Goal: Transaction & Acquisition: Subscribe to service/newsletter

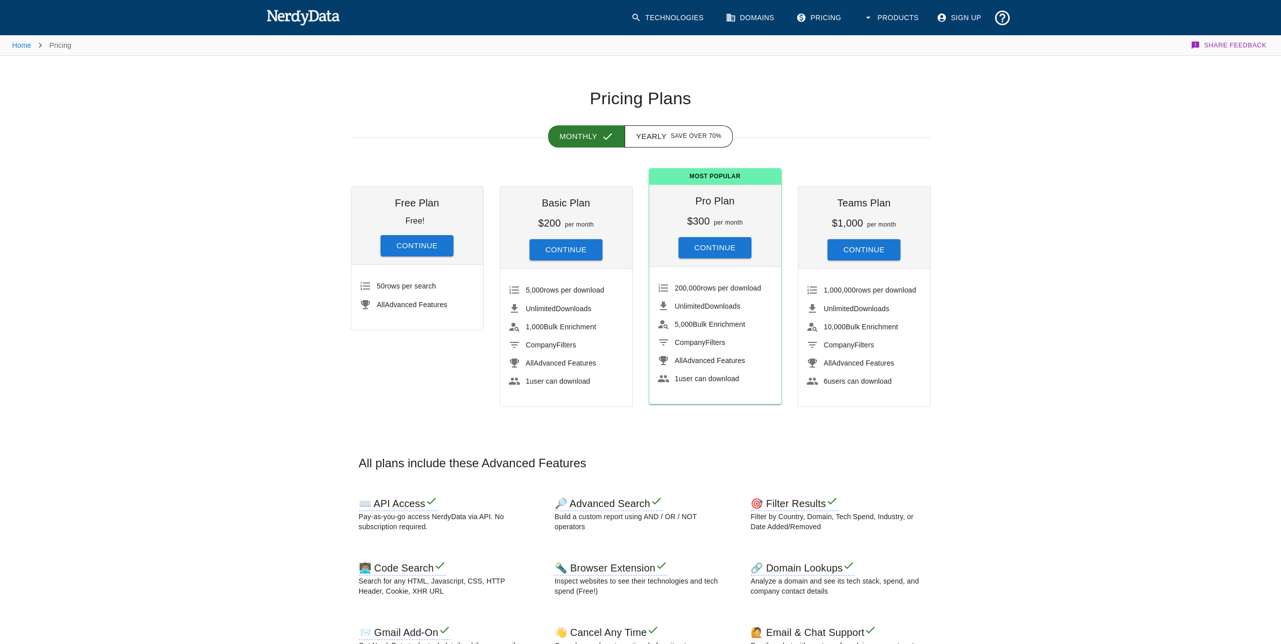
click at [555, 255] on button "Continue" at bounding box center [566, 249] width 73 height 21
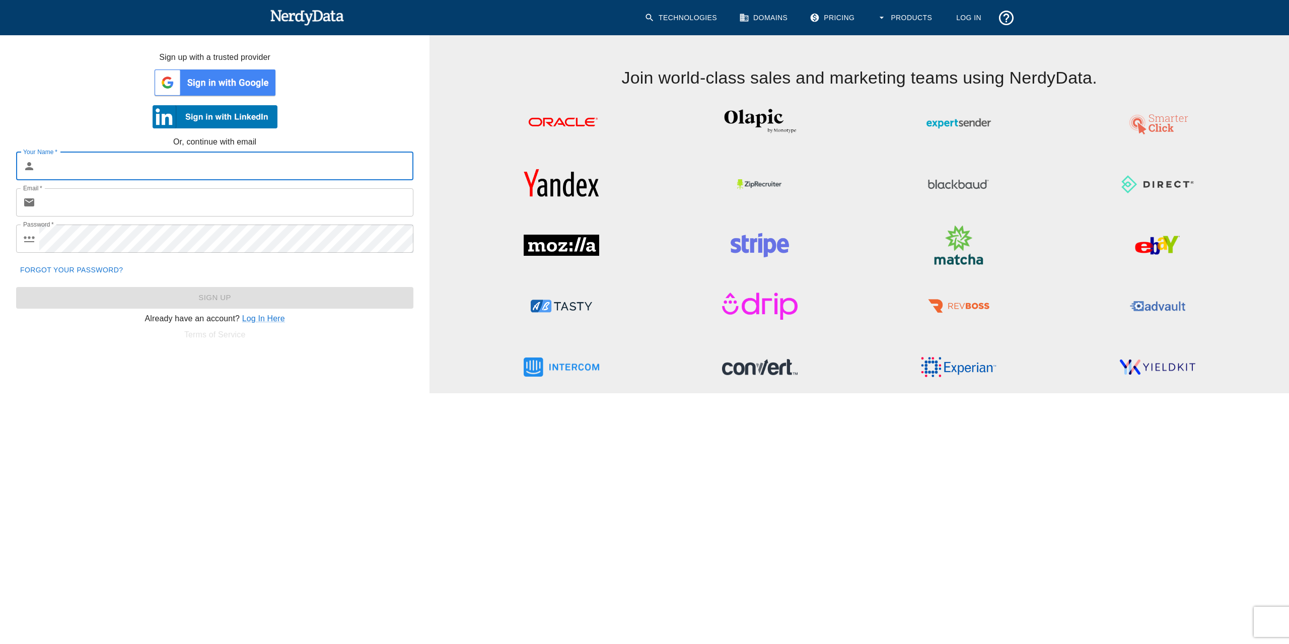
click at [234, 165] on input "Your Name   *" at bounding box center [226, 166] width 374 height 28
paste input "[PERSON_NAME][EMAIL_ADDRESS][DOMAIN_NAME];"
type input "[PERSON_NAME][EMAIL_ADDRESS][DOMAIN_NAME];"
click at [199, 190] on input "Email   *" at bounding box center [226, 202] width 374 height 28
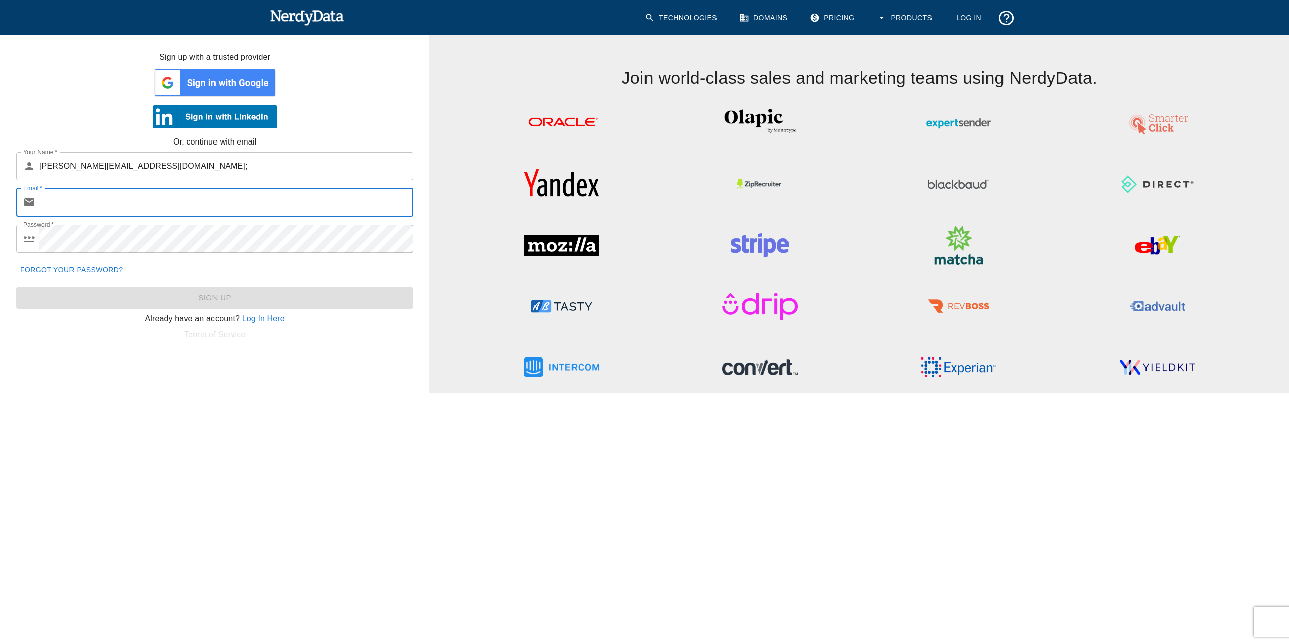
paste input "[PERSON_NAME][EMAIL_ADDRESS][DOMAIN_NAME];"
type input "[PERSON_NAME][EMAIL_ADDRESS][DOMAIN_NAME]"
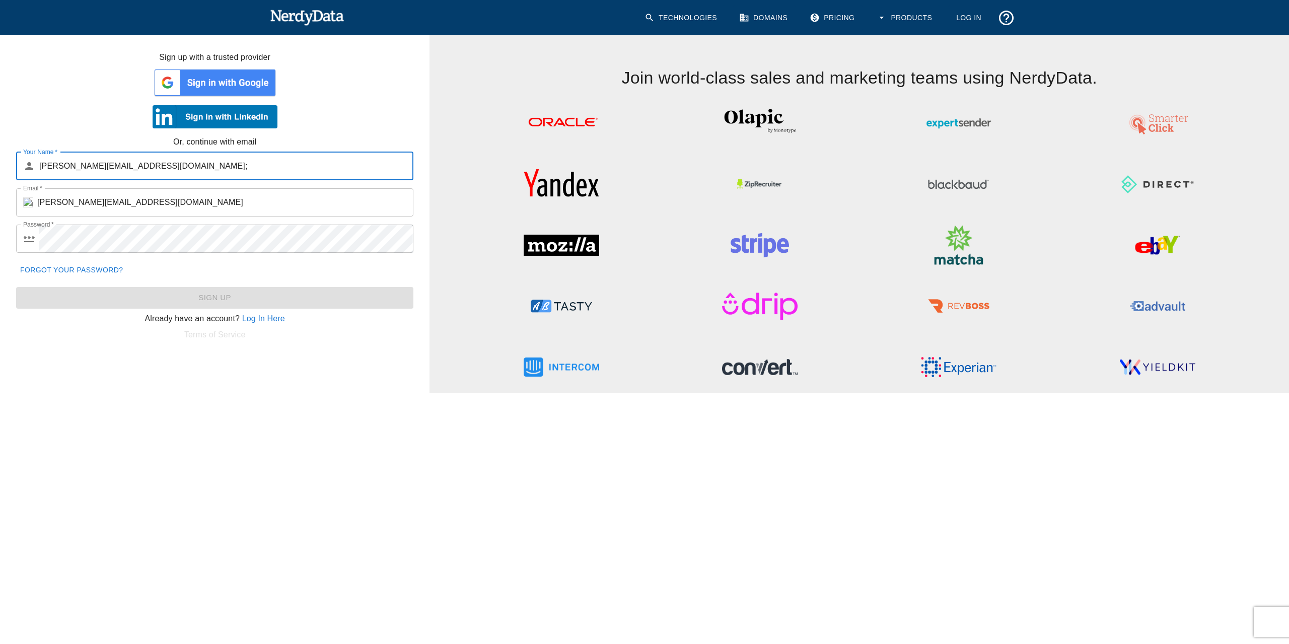
click at [197, 174] on input "[PERSON_NAME][EMAIL_ADDRESS][DOMAIN_NAME];" at bounding box center [226, 166] width 374 height 28
click at [197, 175] on input "[PERSON_NAME][EMAIL_ADDRESS][DOMAIN_NAME];" at bounding box center [226, 166] width 374 height 28
type input "[PERSON_NAME] El Korchi"
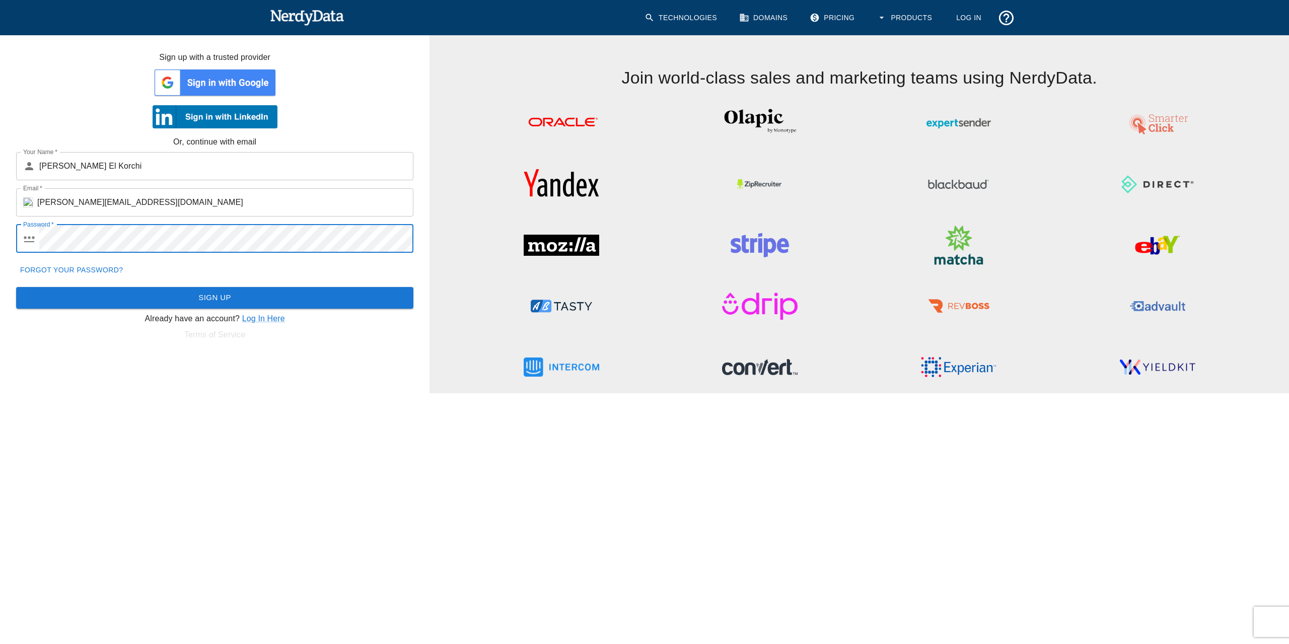
click at [16, 287] on button "Sign Up" at bounding box center [214, 297] width 397 height 21
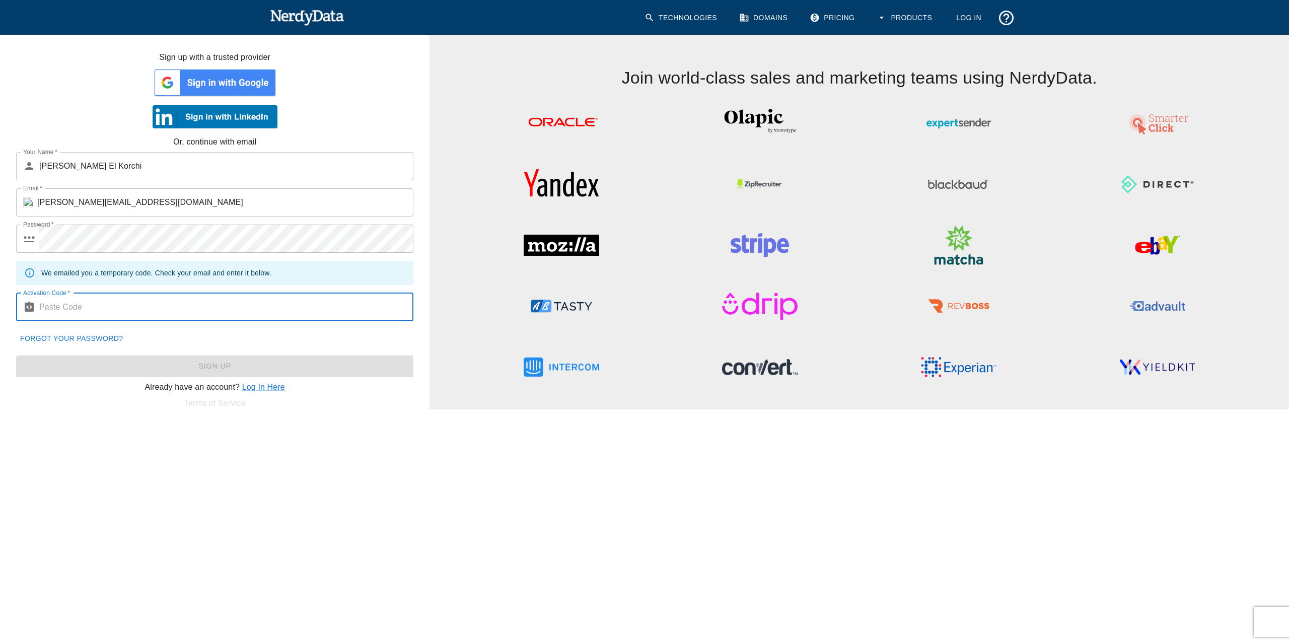
click at [233, 294] on input "Activation Code   *" at bounding box center [226, 307] width 374 height 28
paste input "354032"
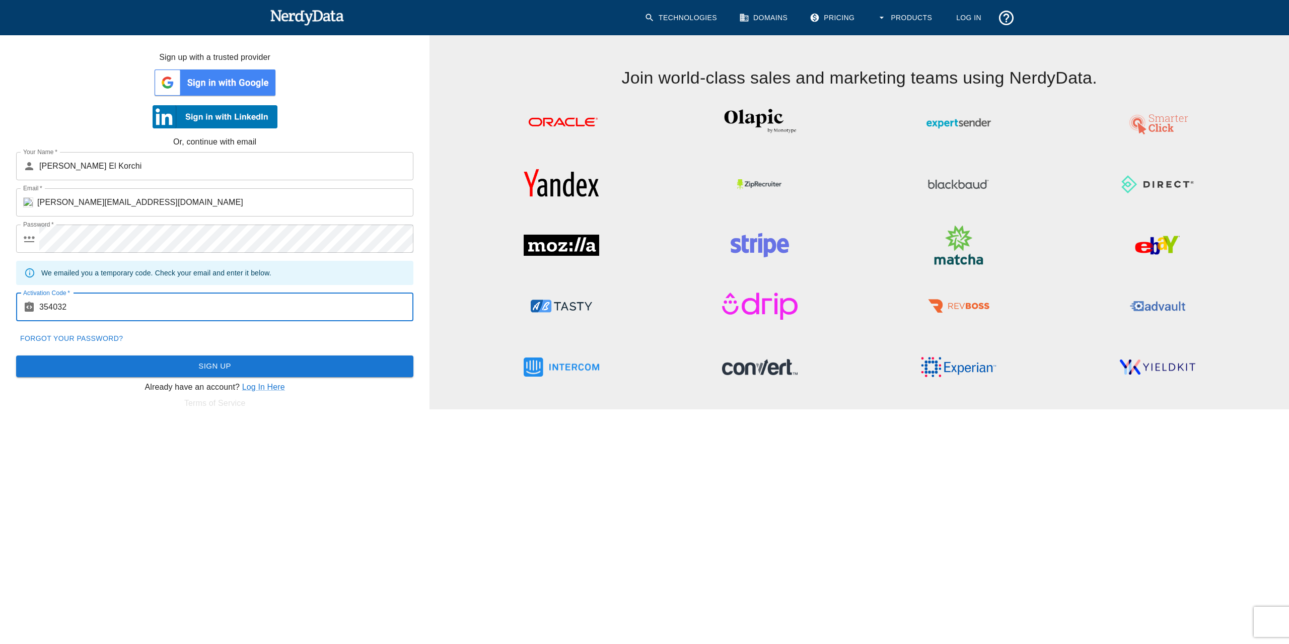
type input "354032"
click at [257, 367] on button "Sign Up" at bounding box center [214, 365] width 397 height 21
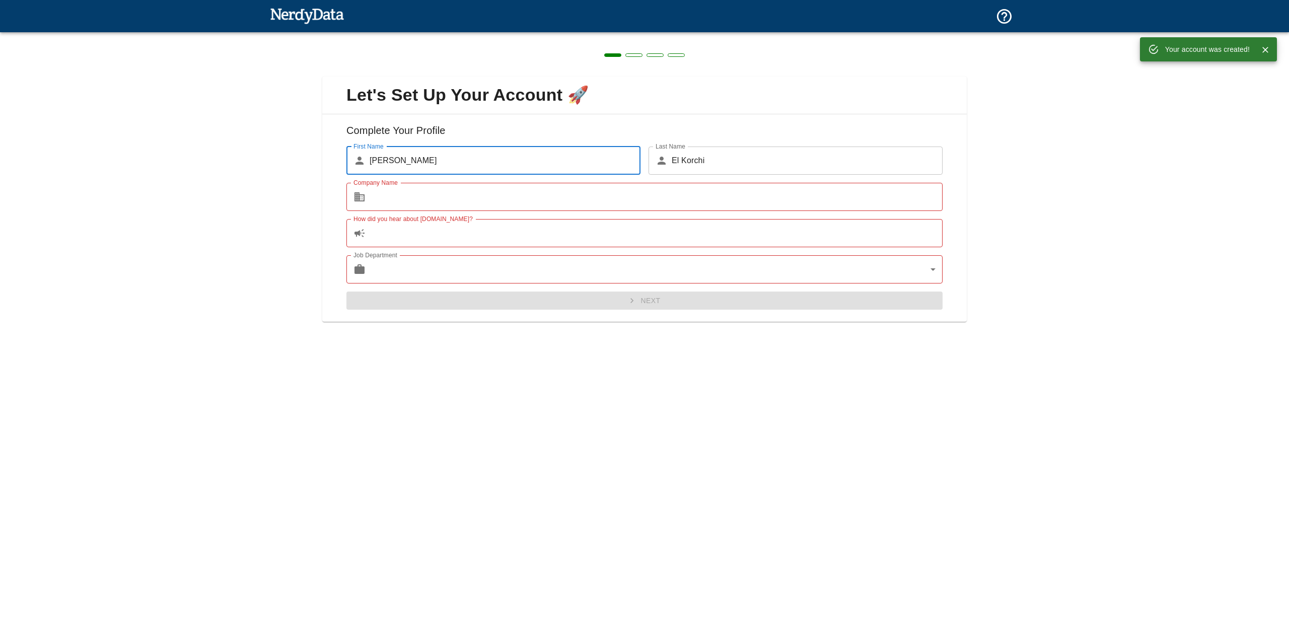
click at [491, 201] on input "Company Name" at bounding box center [655, 197] width 573 height 28
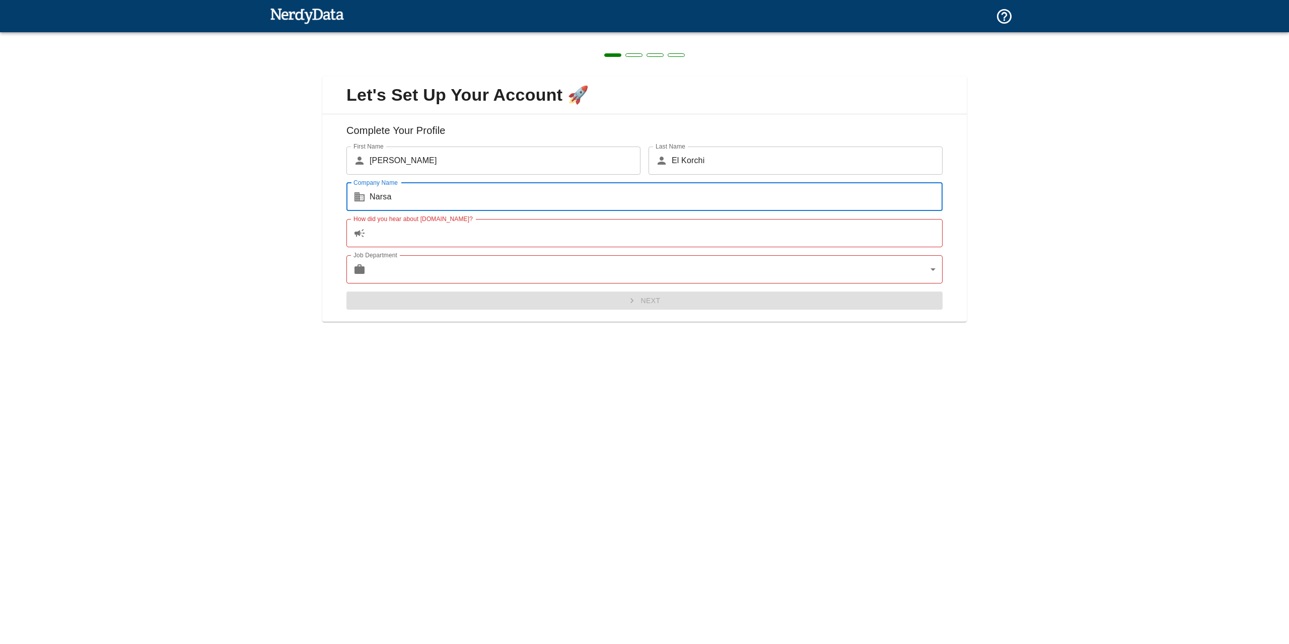
type input "Narsa"
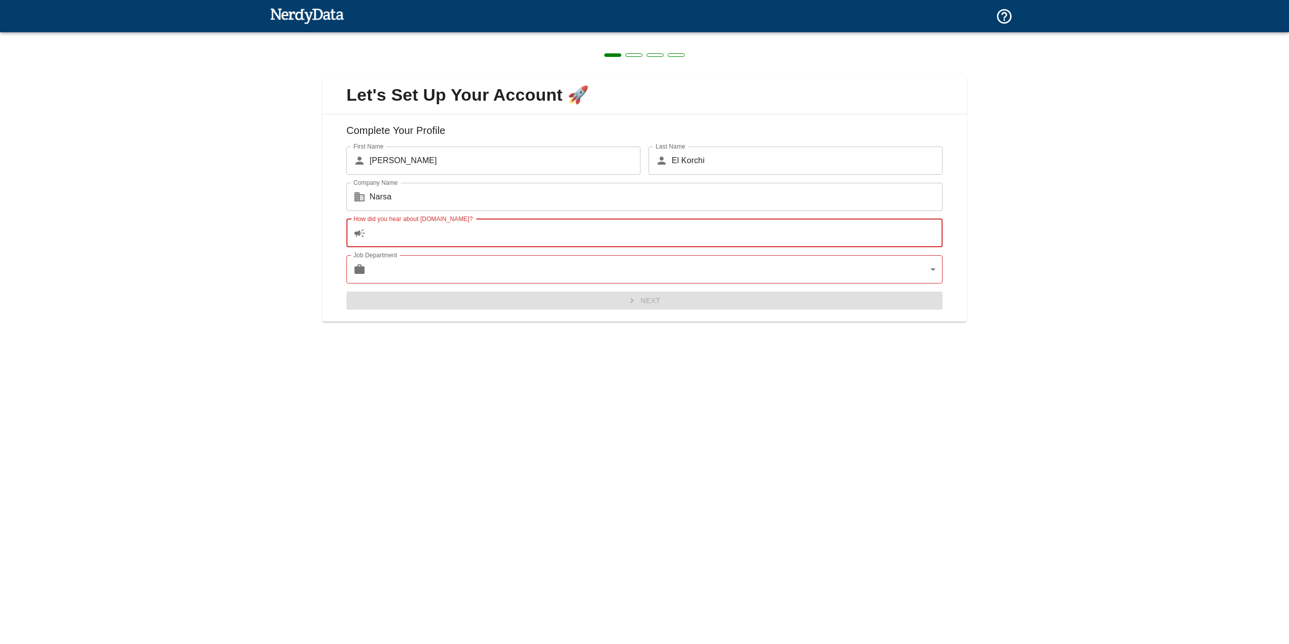
click at [534, 239] on input "How did you hear about [DOMAIN_NAME]?" at bounding box center [655, 233] width 573 height 28
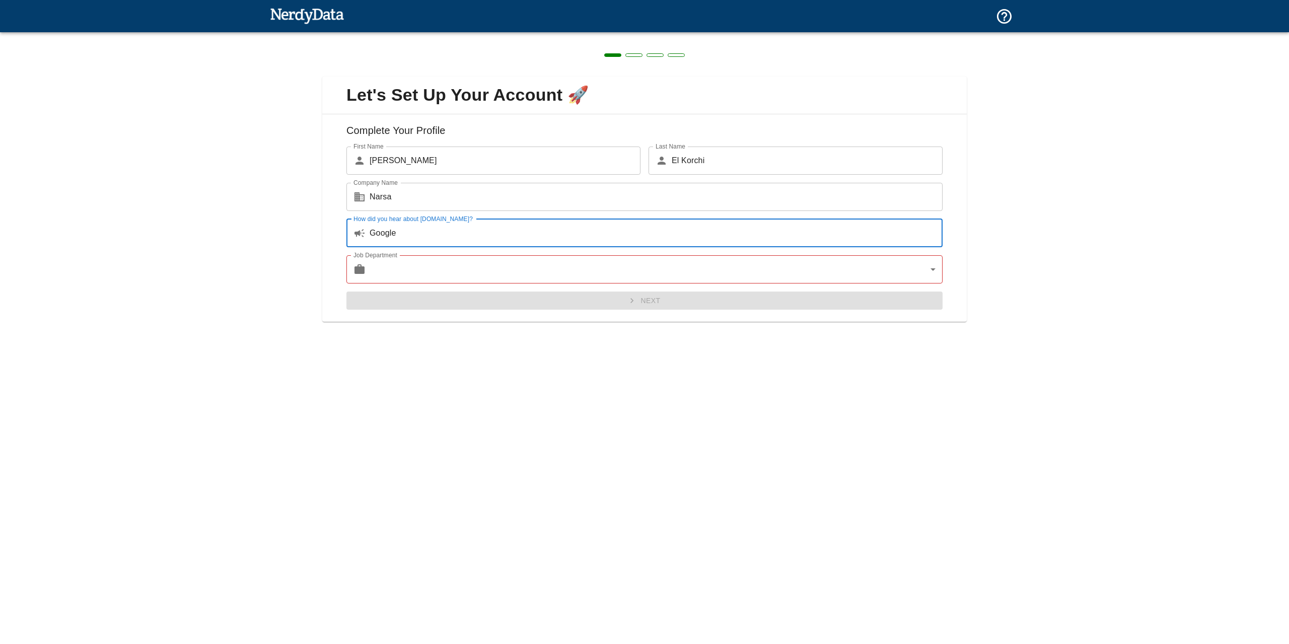
type input "Google"
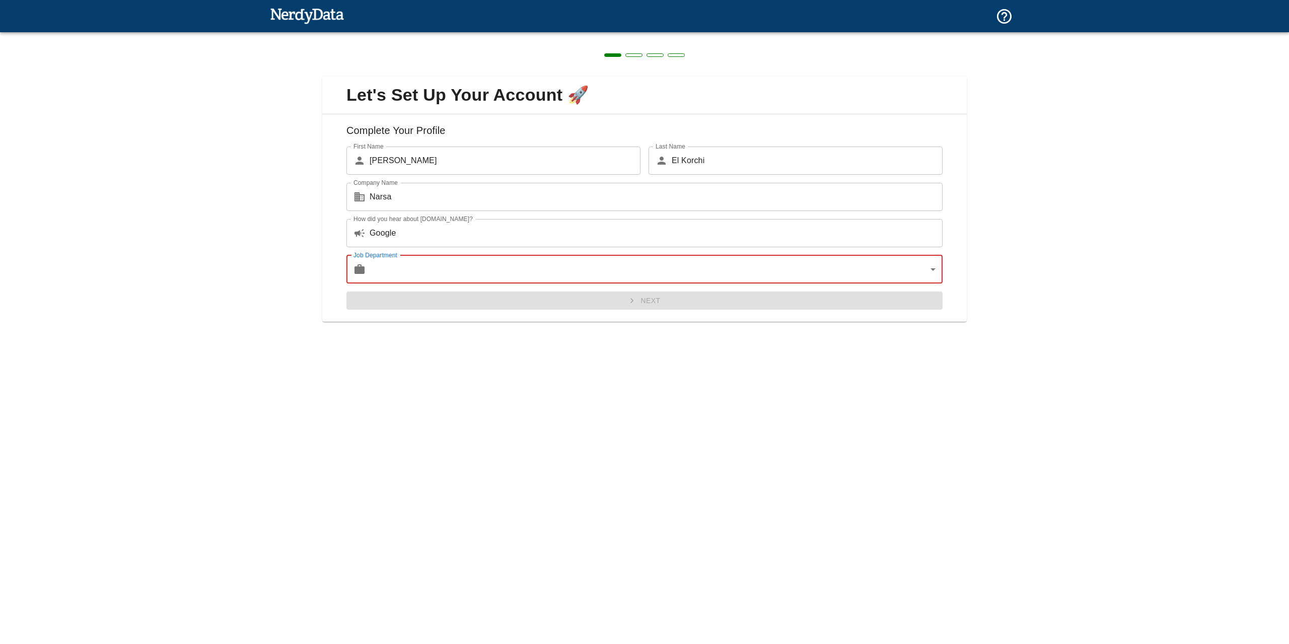
click at [938, 35] on body "Technologies Domains Pricing Products Create a Report Create a list of websites…" at bounding box center [644, 17] width 1289 height 35
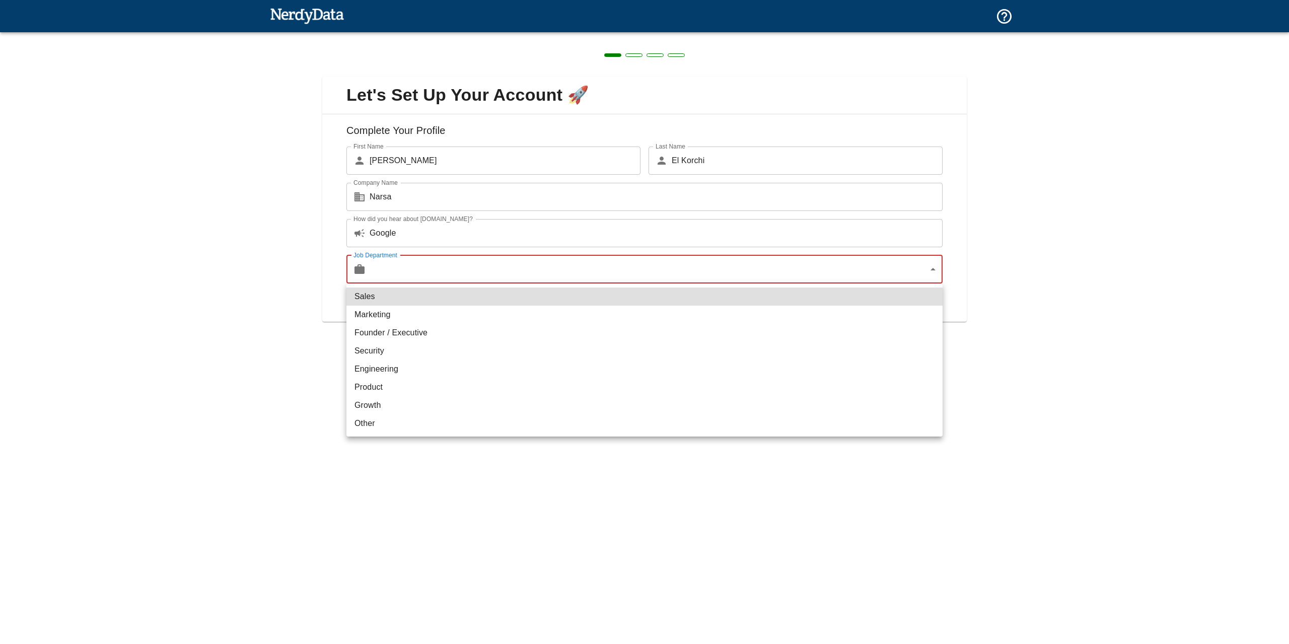
click at [528, 370] on li "Engineering" at bounding box center [644, 369] width 596 height 18
type input "engineering"
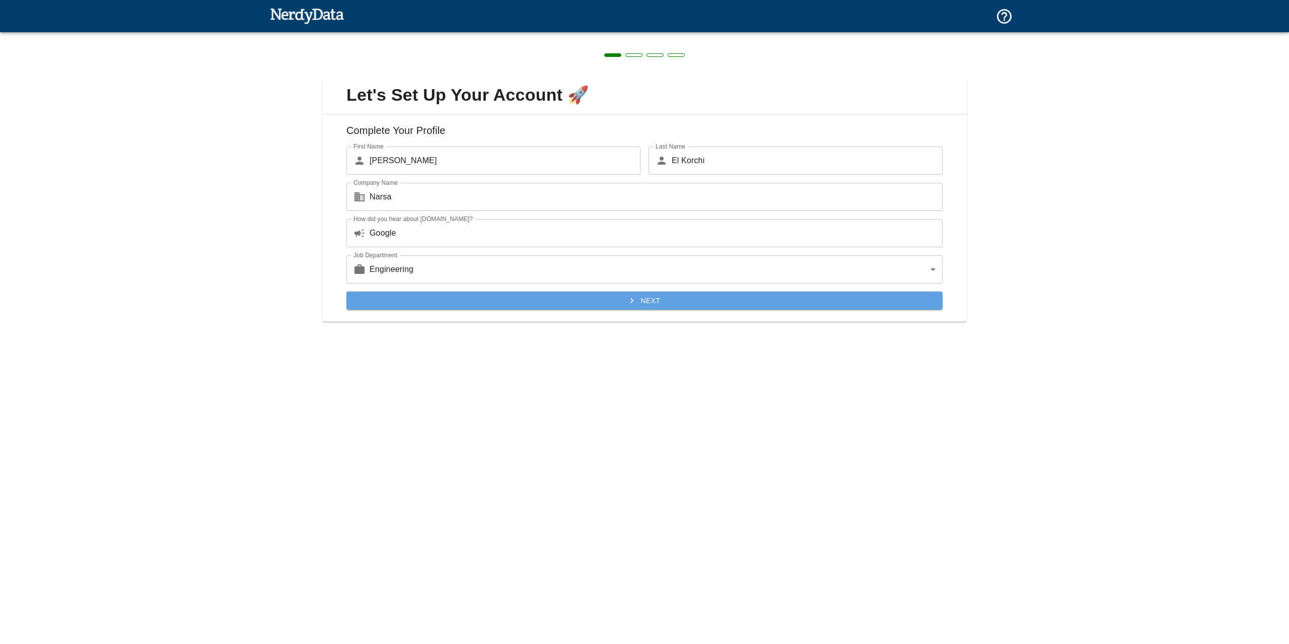
click at [506, 298] on button "Next" at bounding box center [644, 300] width 596 height 19
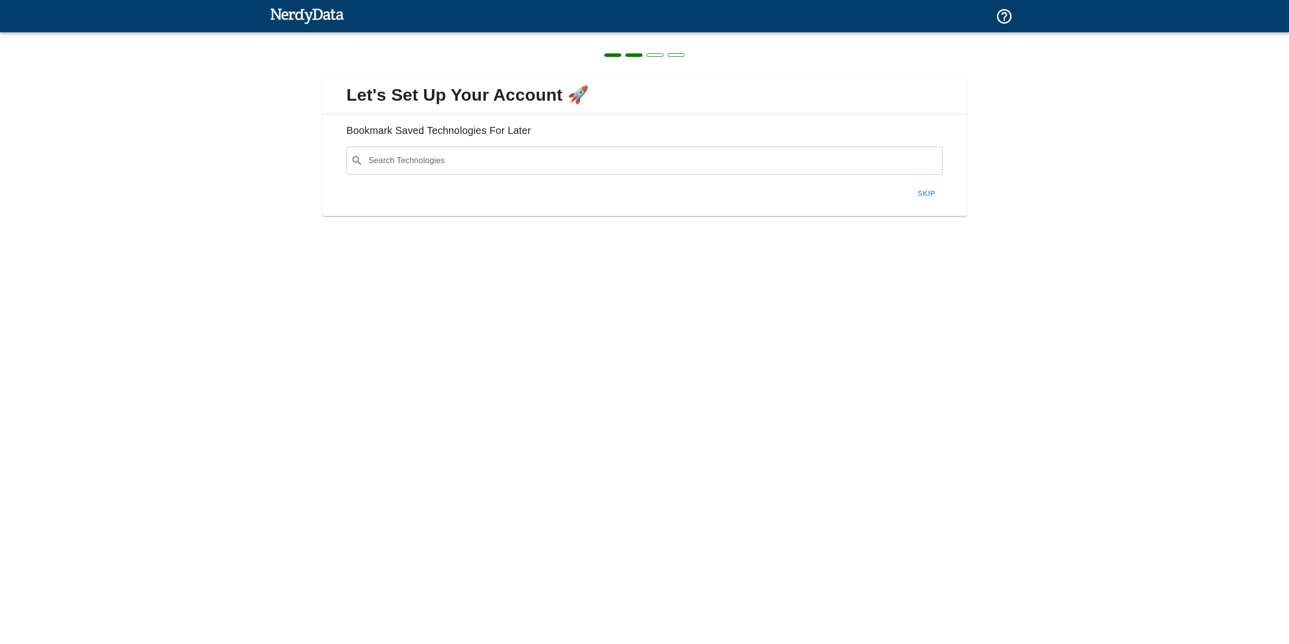
click at [435, 168] on input "Search Technologies" at bounding box center [652, 160] width 571 height 19
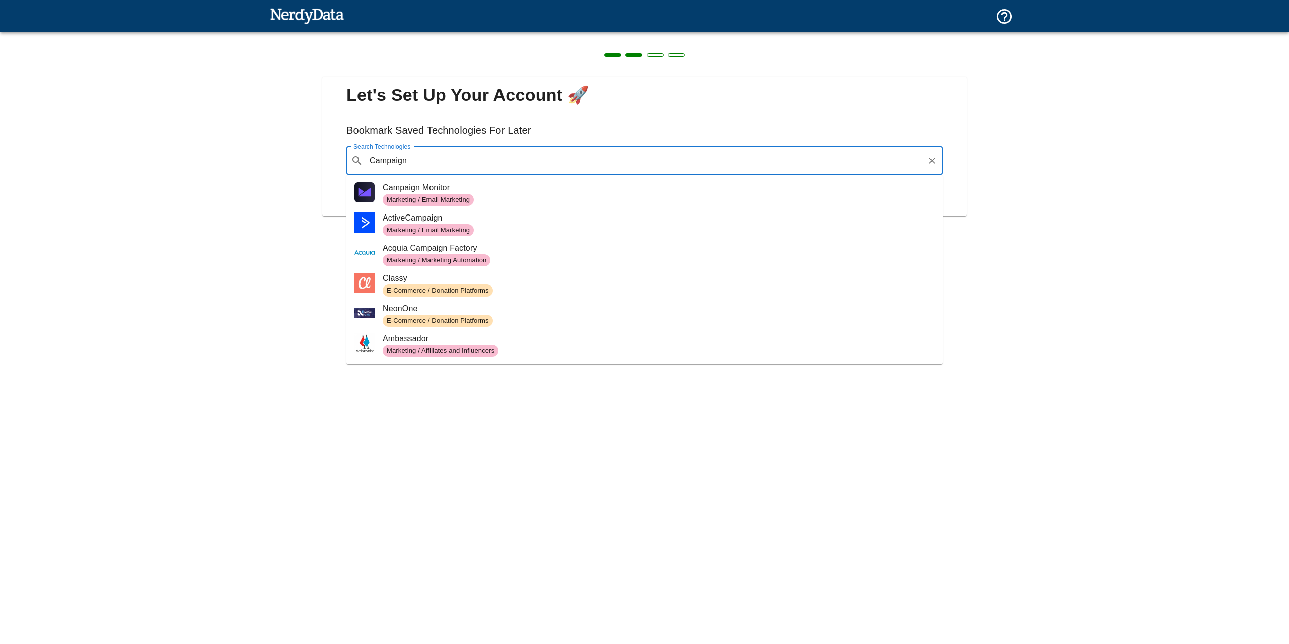
click at [457, 188] on span "Campaign Monitor" at bounding box center [659, 188] width 552 height 12
type input "Campaign"
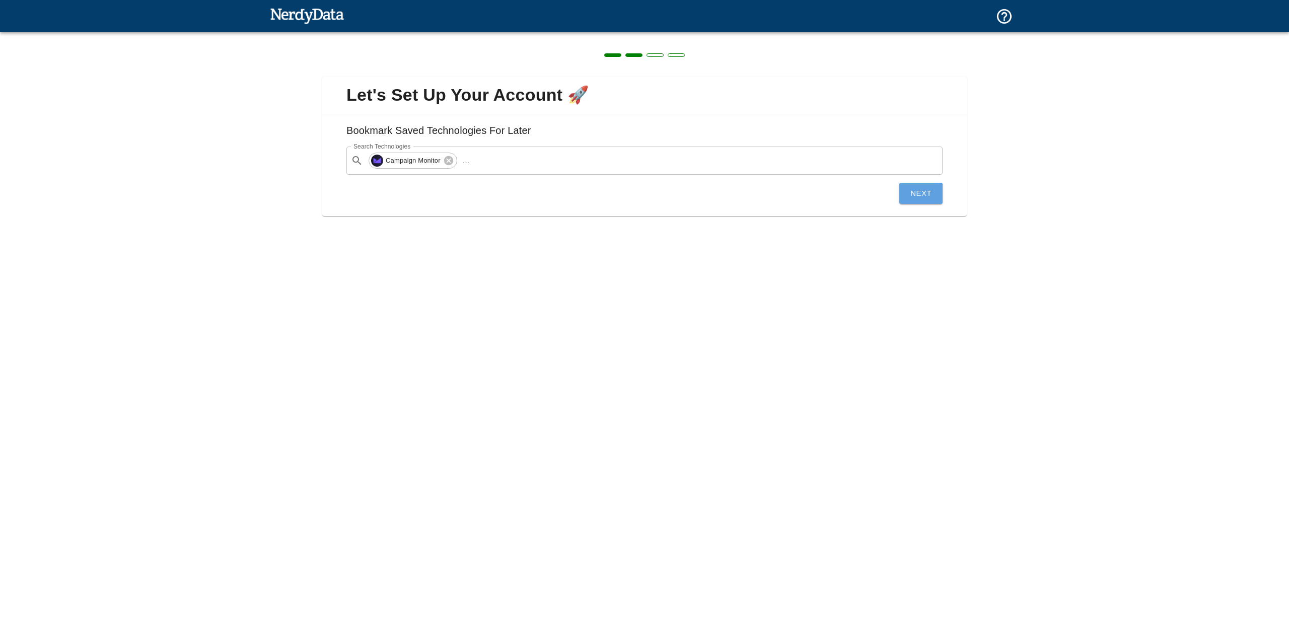
click at [910, 201] on button "Next" at bounding box center [920, 193] width 43 height 21
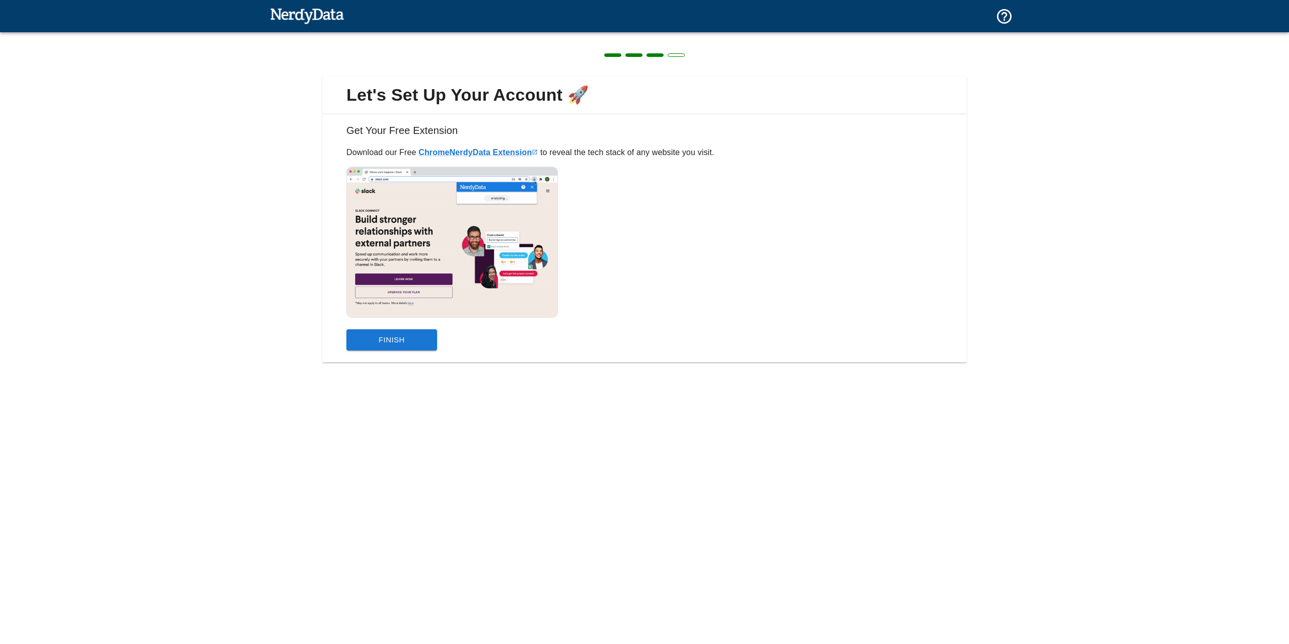
click at [427, 341] on button "Finish" at bounding box center [391, 339] width 91 height 21
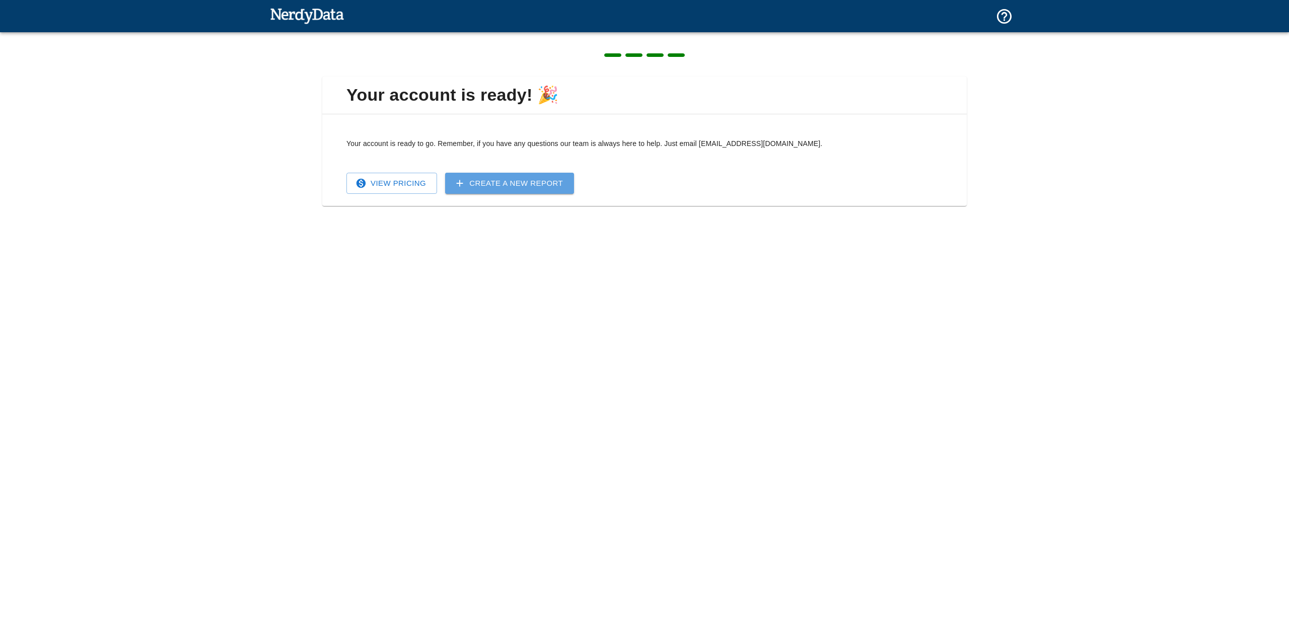
click at [463, 184] on icon at bounding box center [459, 183] width 11 height 11
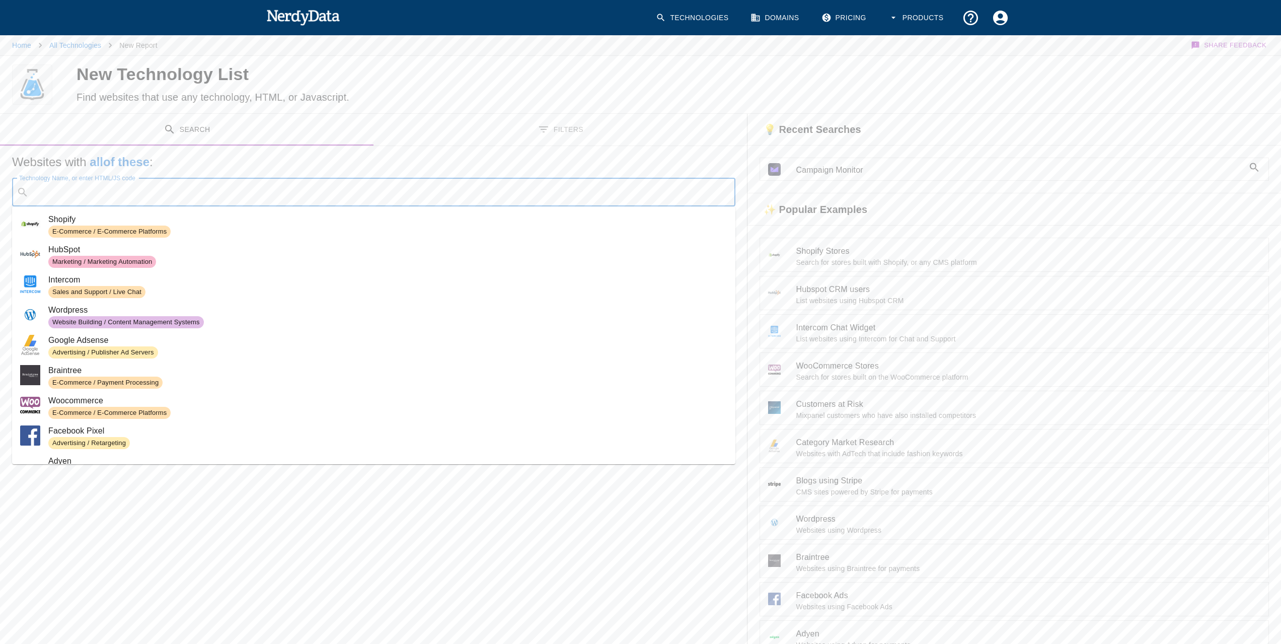
click at [375, 198] on input "Technology Name, or enter HTML/JS code" at bounding box center [382, 192] width 698 height 19
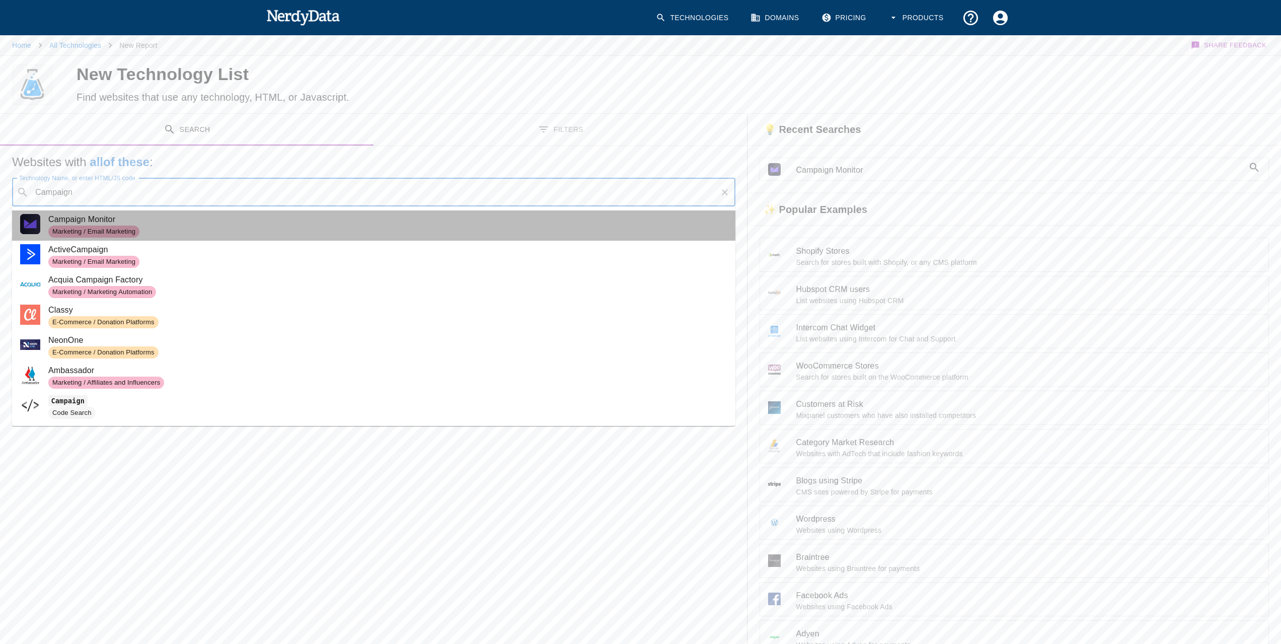
click at [252, 219] on span "Campaign Monitor" at bounding box center [387, 219] width 679 height 12
type input "Campaign"
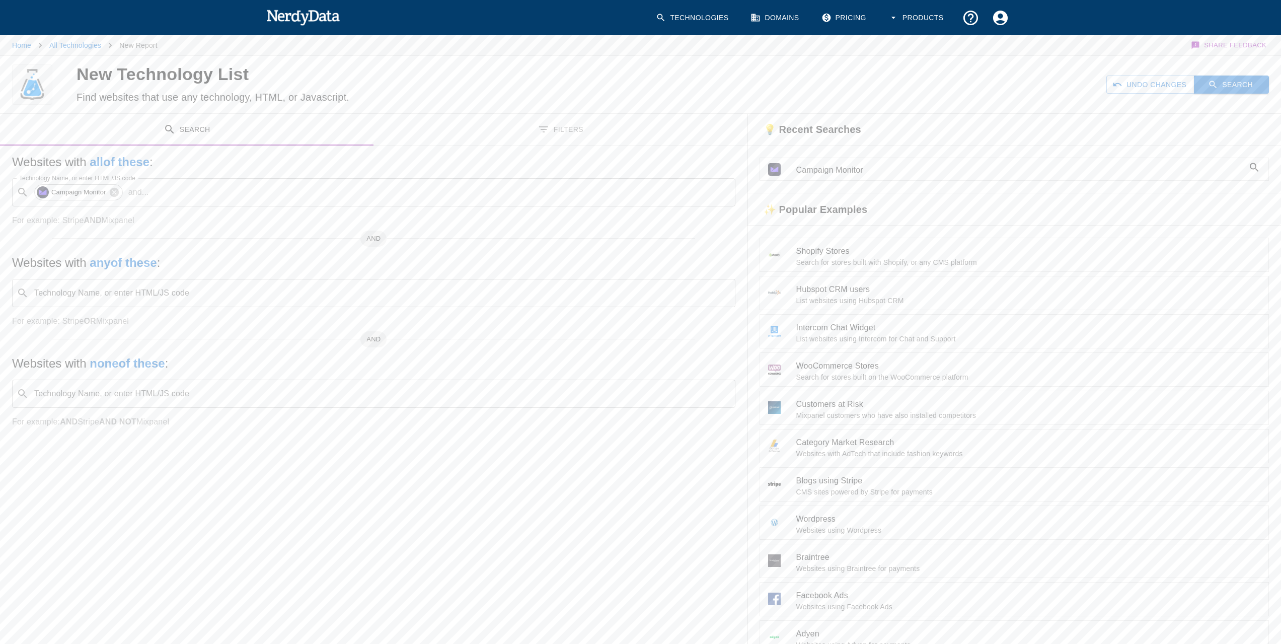
click at [1220, 86] on button "Search" at bounding box center [1231, 85] width 75 height 19
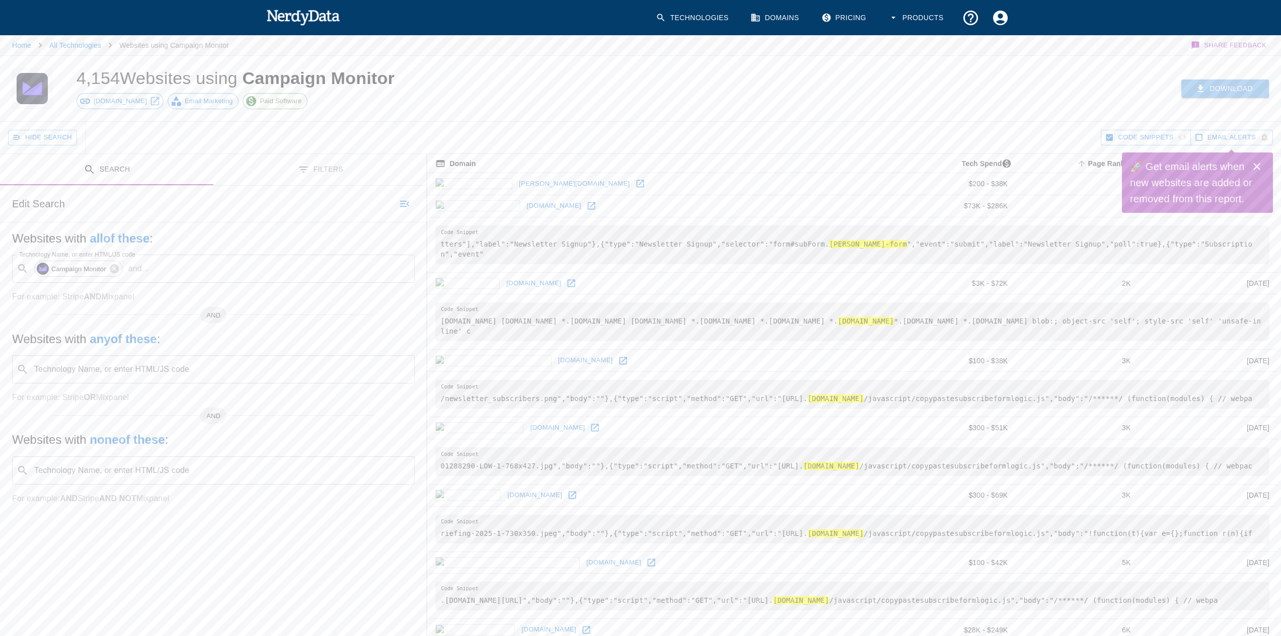
click at [1222, 95] on button "Download" at bounding box center [1225, 89] width 88 height 19
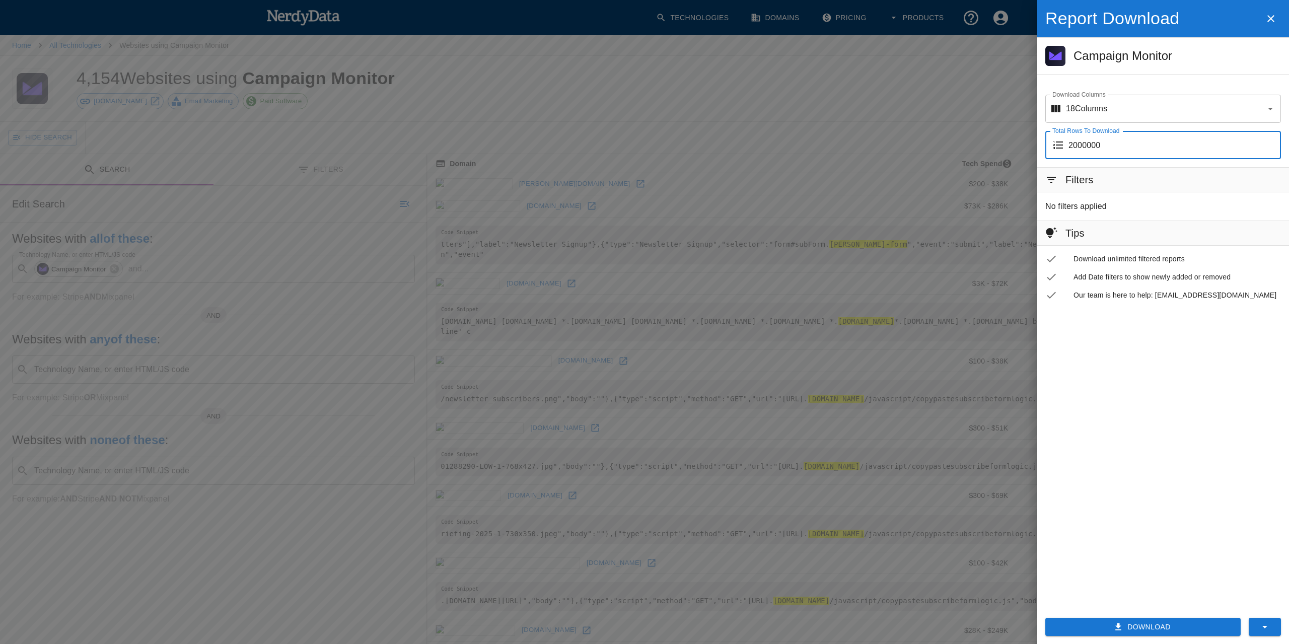
click at [1147, 152] on input "2000000" at bounding box center [1174, 145] width 212 height 28
click at [1103, 111] on p "18 Columns" at bounding box center [1086, 109] width 41 height 12
click at [1270, 106] on icon "Open" at bounding box center [1270, 109] width 12 height 12
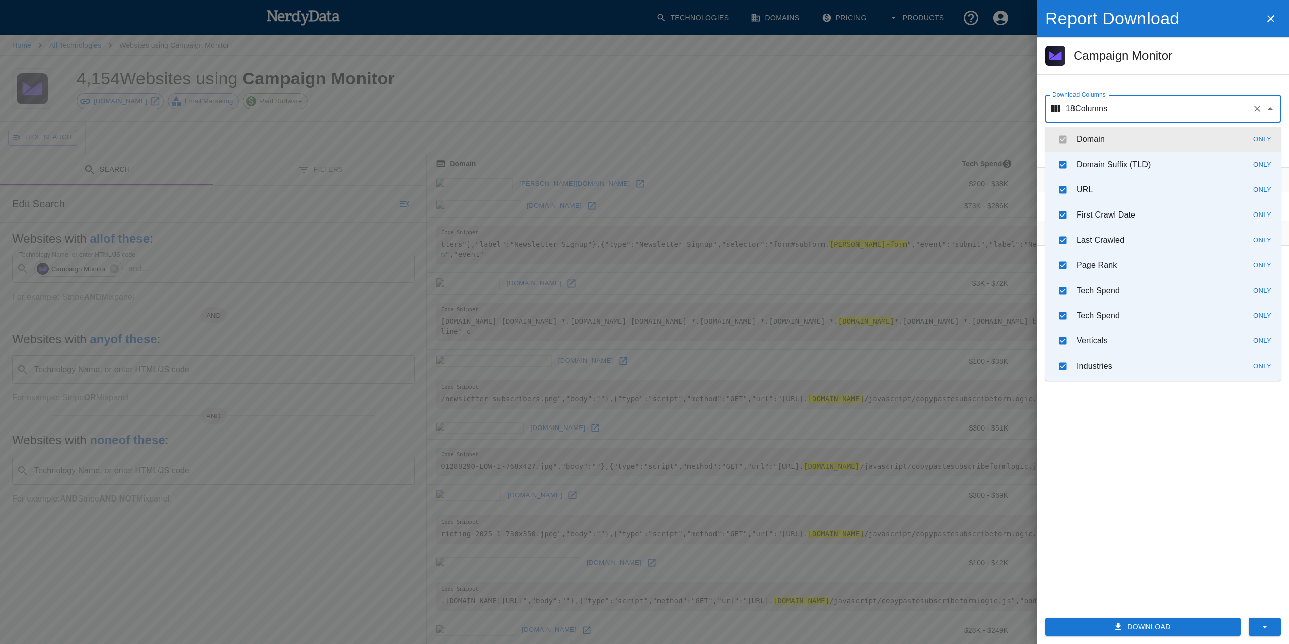
click at [1066, 143] on li "Domain Only" at bounding box center [1163, 139] width 236 height 25
click at [1064, 141] on li "Domain Only" at bounding box center [1163, 139] width 236 height 25
click at [1102, 168] on p "Domain Suffix (TLD)" at bounding box center [1113, 165] width 74 height 12
checkbox input "false"
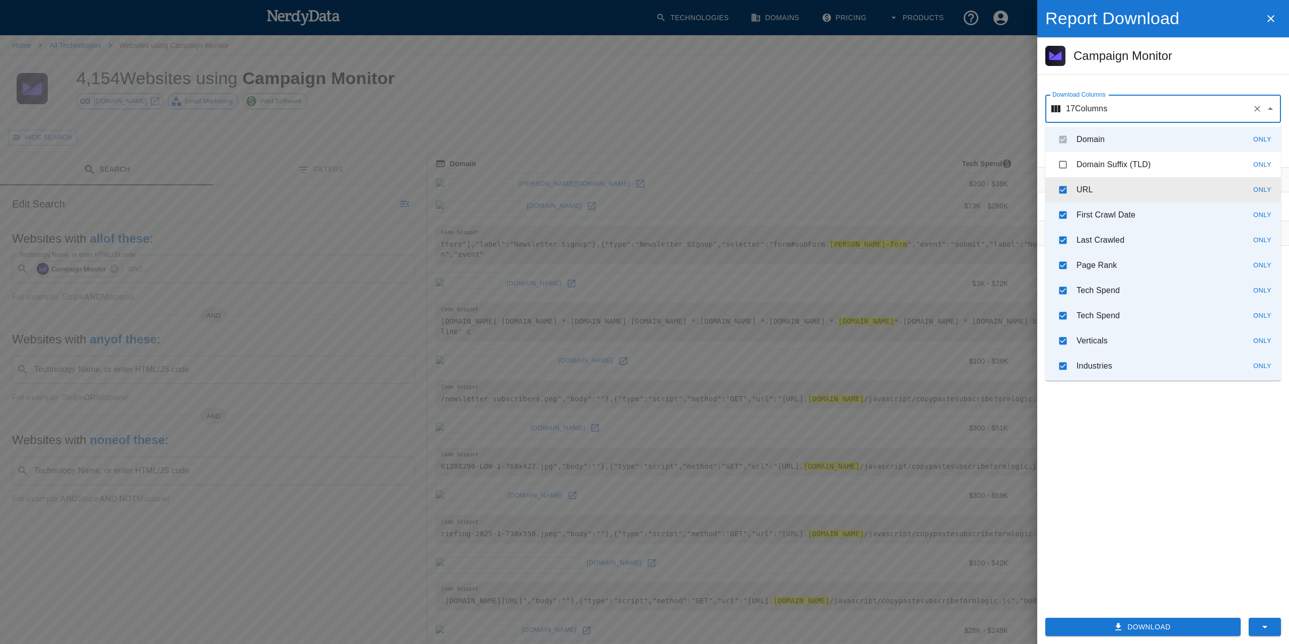
click at [1116, 189] on li "URL Only" at bounding box center [1163, 189] width 236 height 25
checkbox input "false"
click at [864, 247] on div at bounding box center [644, 322] width 1289 height 644
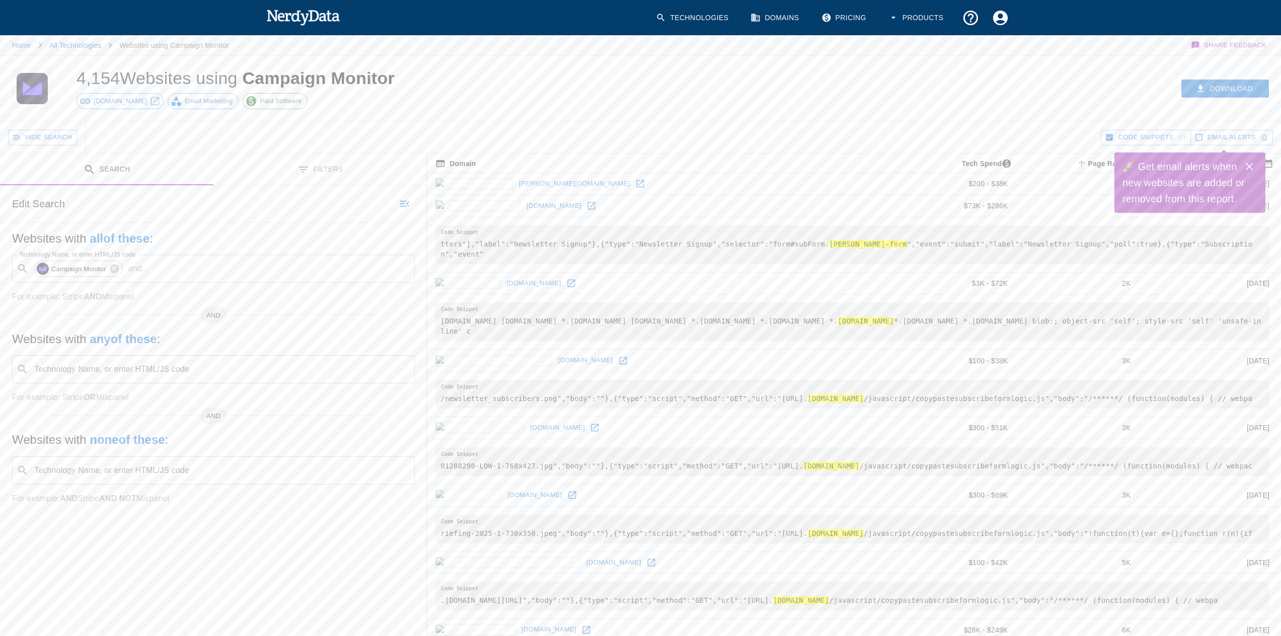
click at [892, 313] on pre "[DOMAIN_NAME] [DOMAIN_NAME] *.[DOMAIN_NAME] [DOMAIN_NAME] *.[DOMAIN_NAME] *.[DO…" at bounding box center [852, 322] width 834 height 39
click at [892, 314] on pre "[DOMAIN_NAME] [DOMAIN_NAME] *.[DOMAIN_NAME] [DOMAIN_NAME] *.[DOMAIN_NAME] *.[DO…" at bounding box center [852, 322] width 834 height 39
click at [1196, 94] on button "Download" at bounding box center [1225, 89] width 88 height 19
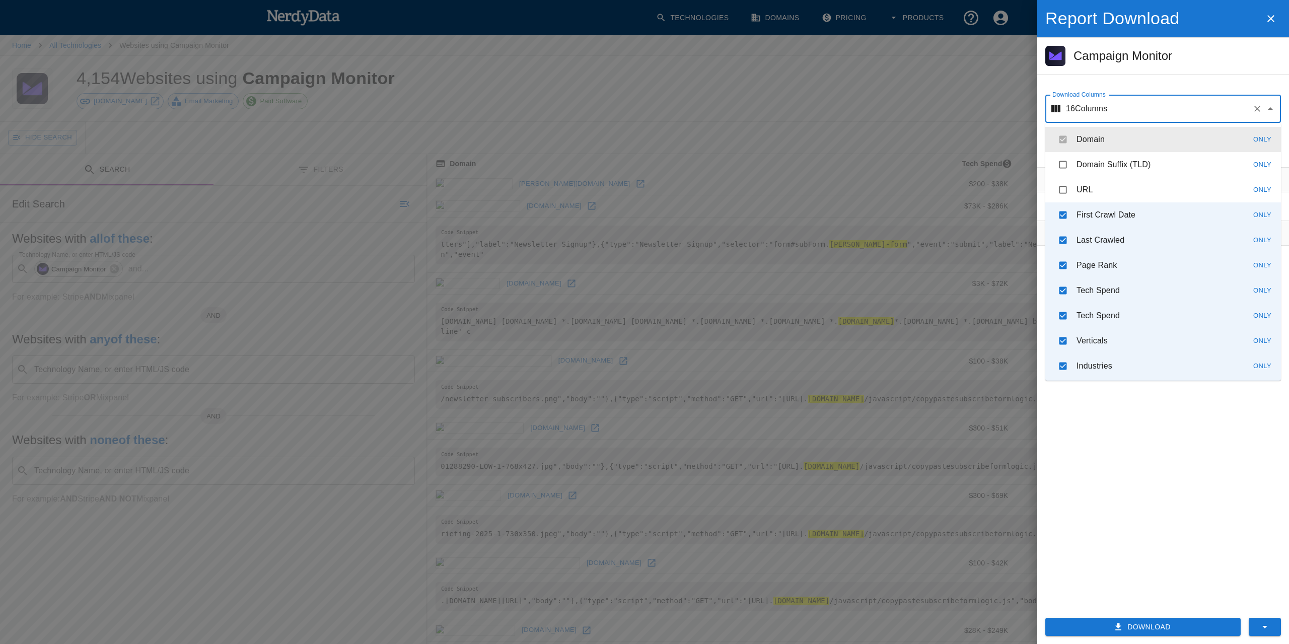
click at [1185, 113] on input "Download Columns" at bounding box center [1177, 108] width 141 height 19
click at [1153, 184] on li "URL Only" at bounding box center [1163, 189] width 236 height 25
checkbox input "true"
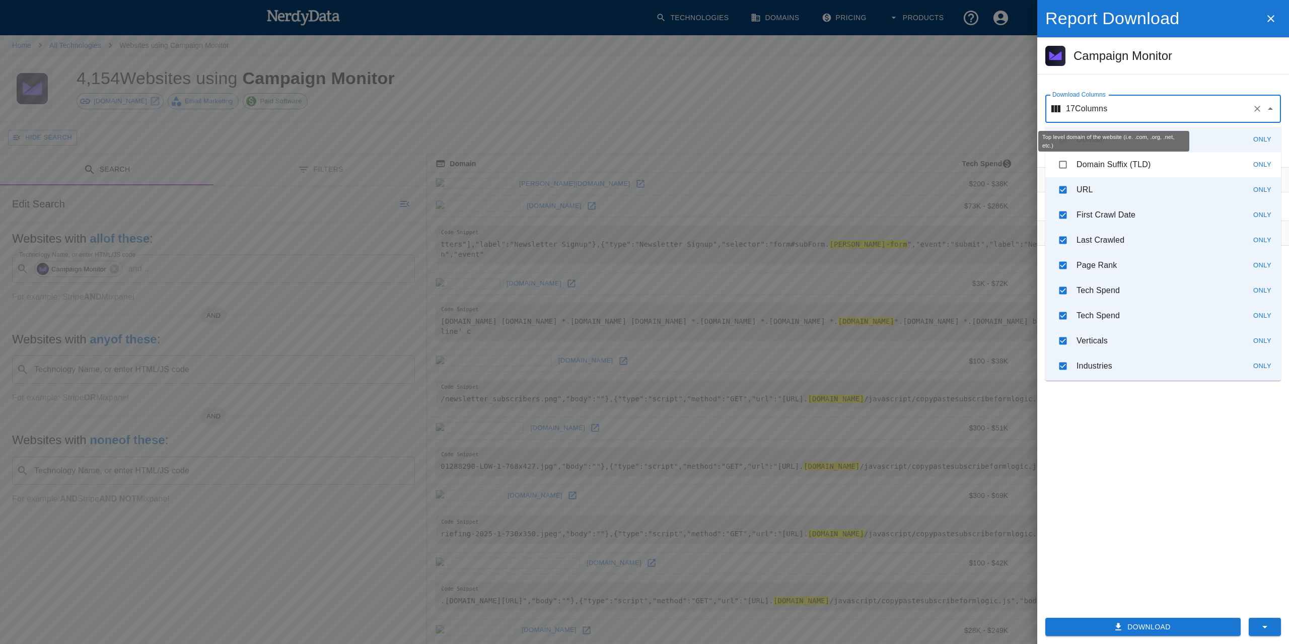
click at [1150, 166] on p "Domain Suffix (TLD)" at bounding box center [1113, 165] width 74 height 12
checkbox input "true"
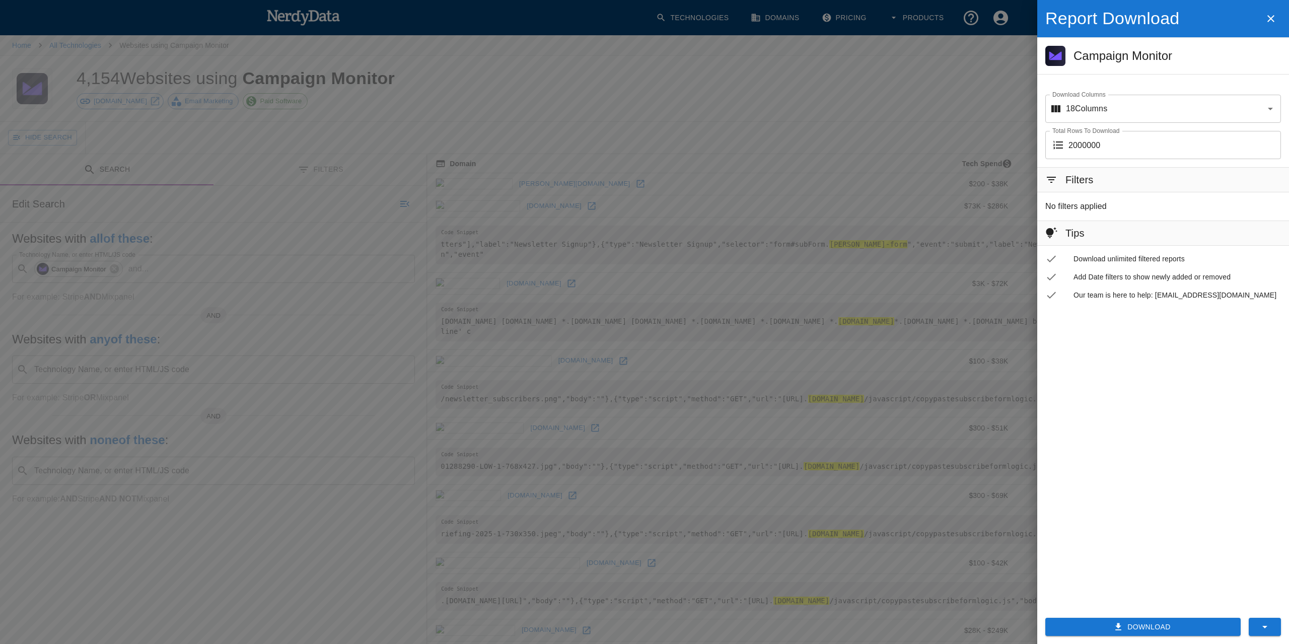
click at [1155, 491] on div "Filters No filters applied Tips Download unlimited filtered reports Add Date fi…" at bounding box center [1163, 384] width 252 height 434
click at [1162, 626] on button "Download" at bounding box center [1142, 627] width 195 height 19
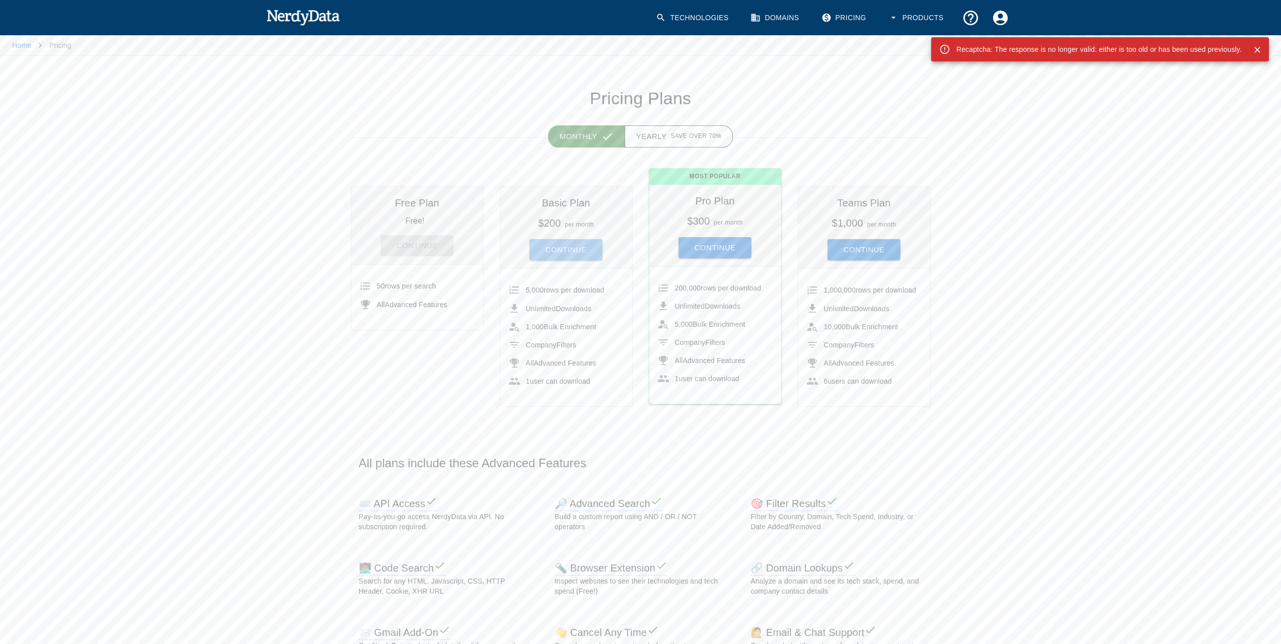
click at [587, 249] on button "Continue" at bounding box center [566, 249] width 73 height 21
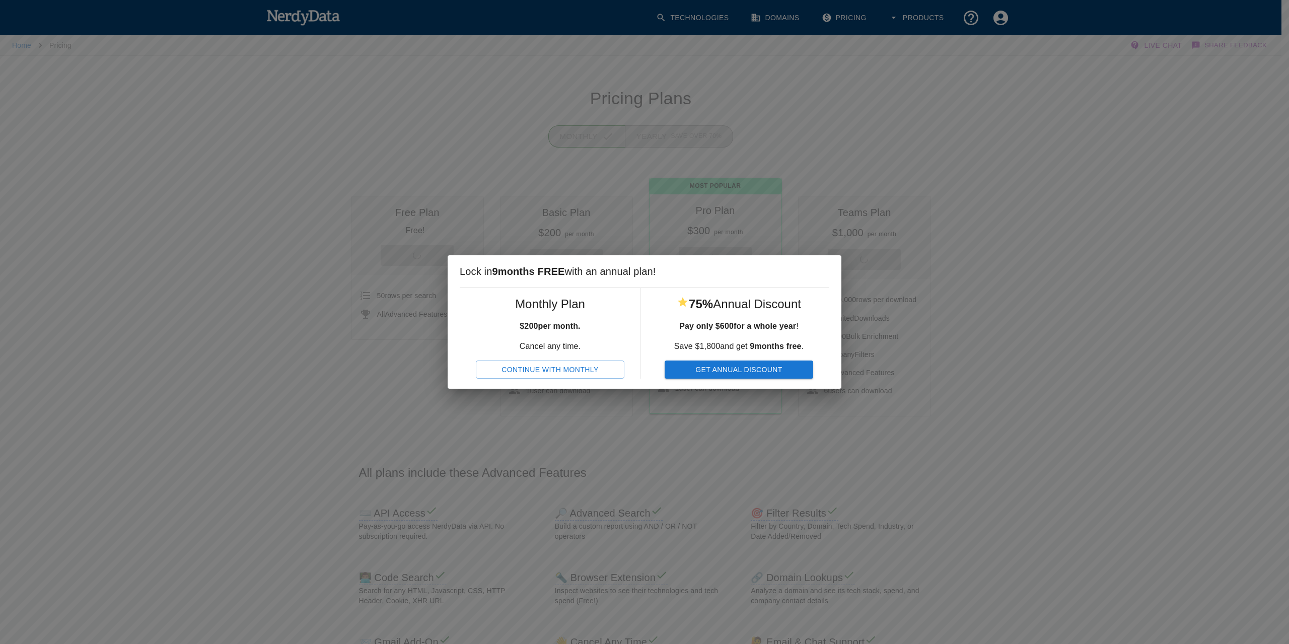
click at [580, 371] on button "Continue With Monthly" at bounding box center [550, 369] width 148 height 19
